Goal: Task Accomplishment & Management: Use online tool/utility

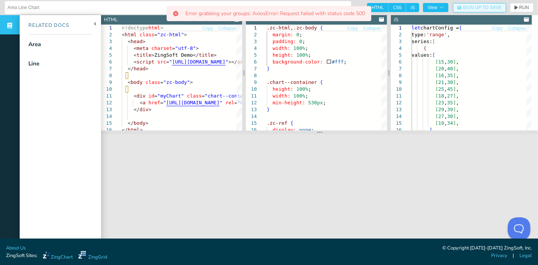
click at [472, 8] on span "Sign Up to Save" at bounding box center [481, 7] width 39 height 5
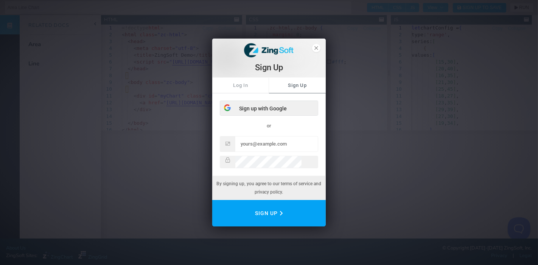
click at [251, 105] on div "Sign up with Google" at bounding box center [269, 108] width 98 height 15
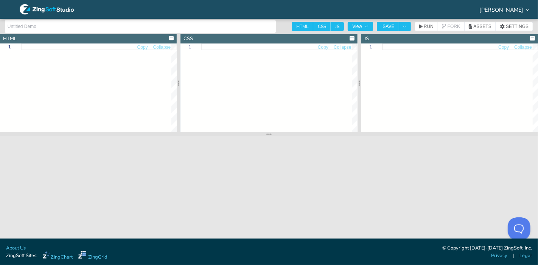
type textarea "<!doctype html> <html class="zc-html"> <head> <meta charset="utf-8"> <title>Zin…"
type textarea ".zc-html, .zc-body { margin: 0; padding: 0; width: 100%; height: 100%; backgrou…"
type textarea "let chartConfig = { type: 'range', series: [ { values: [ [15, 30], [20, 40], [1…"
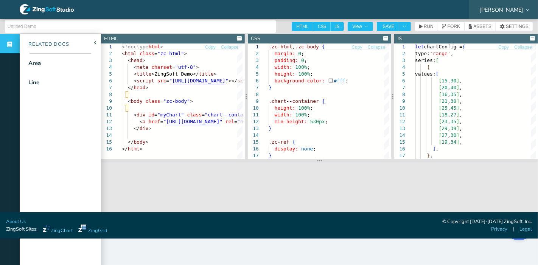
click at [499, 9] on span "[PERSON_NAME]" at bounding box center [501, 9] width 44 height 5
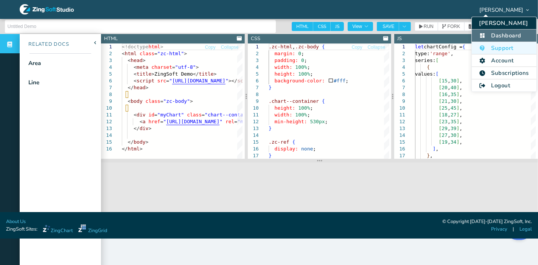
click at [507, 37] on li "Dashboard" at bounding box center [503, 35] width 65 height 12
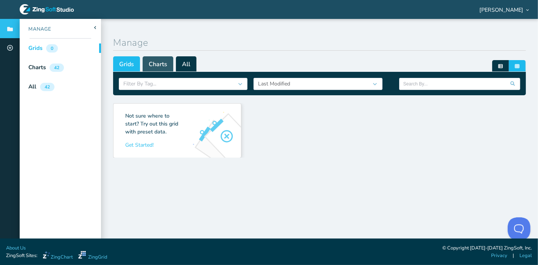
click at [152, 62] on span "Charts" at bounding box center [158, 63] width 31 height 15
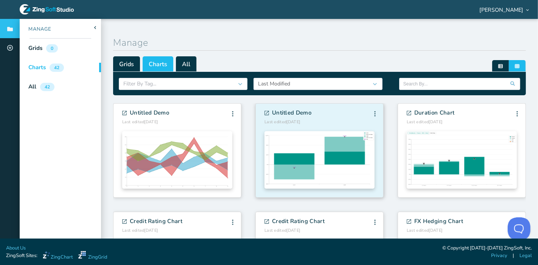
scroll to position [43, 0]
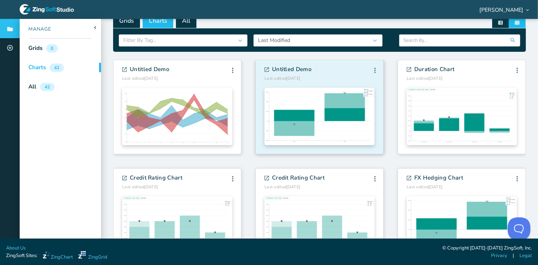
click at [301, 136] on img at bounding box center [319, 116] width 110 height 57
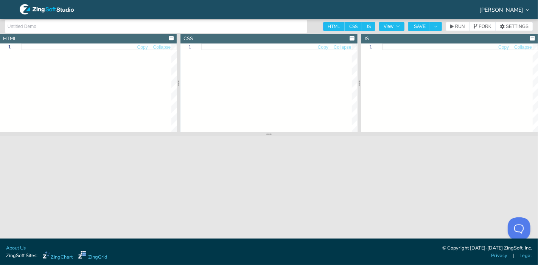
type textarea "<!doctype html> <html> <head> <meta charset="utf-8"> <meta charset="utf-8" /> <…"
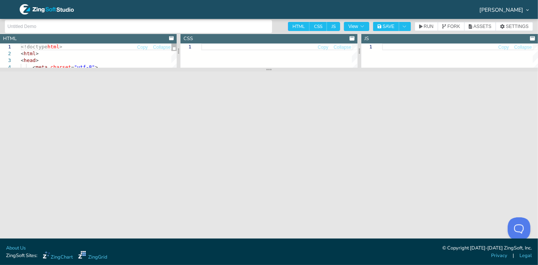
drag, startPoint x: 273, startPoint y: 134, endPoint x: 267, endPoint y: 67, distance: 67.6
click at [267, 68] on section at bounding box center [269, 70] width 538 height 4
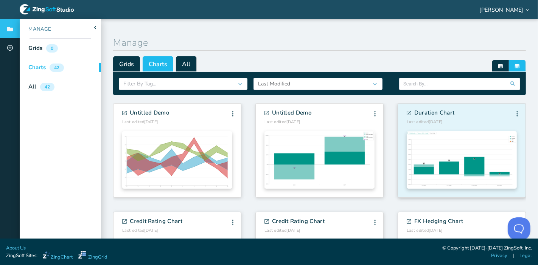
scroll to position [43, 0]
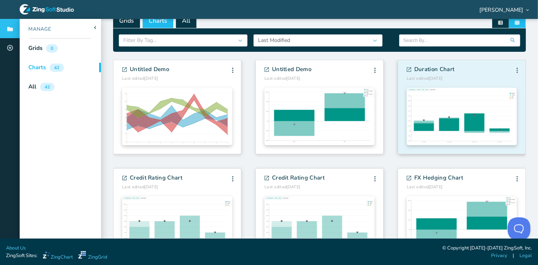
click at [420, 110] on section "Duration Chart Last edited [DATE] Edit Info Fork [GEOGRAPHIC_DATA] Edit Info Fo…" at bounding box center [461, 107] width 127 height 94
click at [425, 70] on span "Duration Chart" at bounding box center [434, 69] width 40 height 9
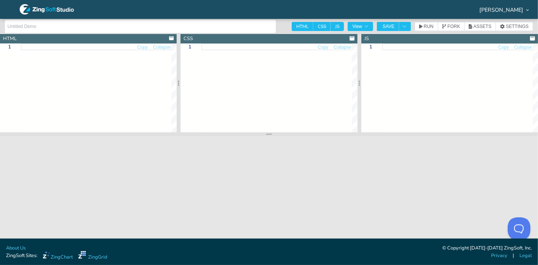
type input "Duration Chart"
type textarea "<!doctype html> <html> <head> <meta charset="utf-8"> <meta charset="utf-8" /> <…"
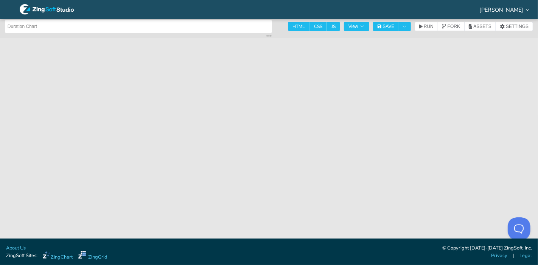
drag, startPoint x: 274, startPoint y: 132, endPoint x: 282, endPoint y: 29, distance: 103.9
